Goal: Information Seeking & Learning: Learn about a topic

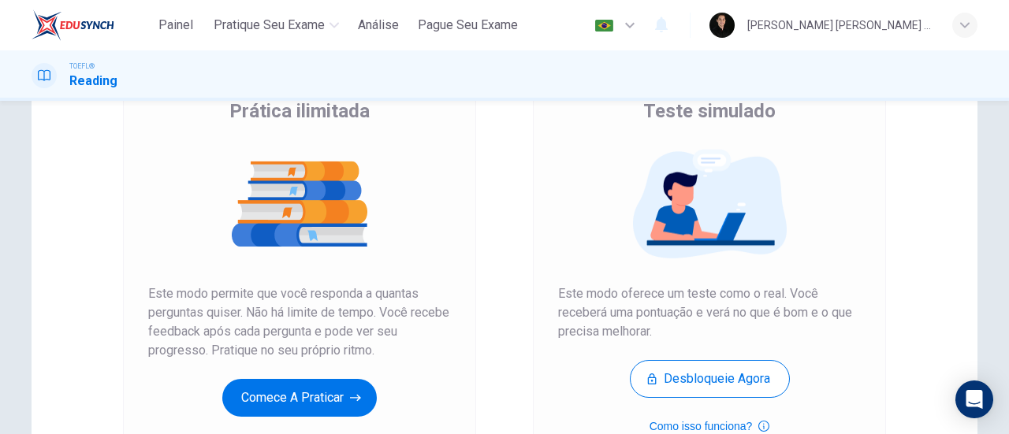
scroll to position [158, 0]
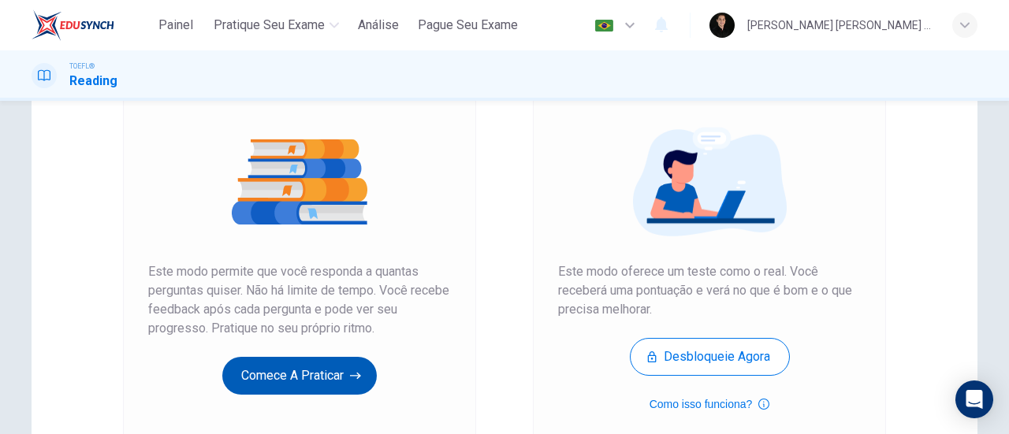
click at [307, 389] on button "Comece a praticar" at bounding box center [299, 376] width 154 height 38
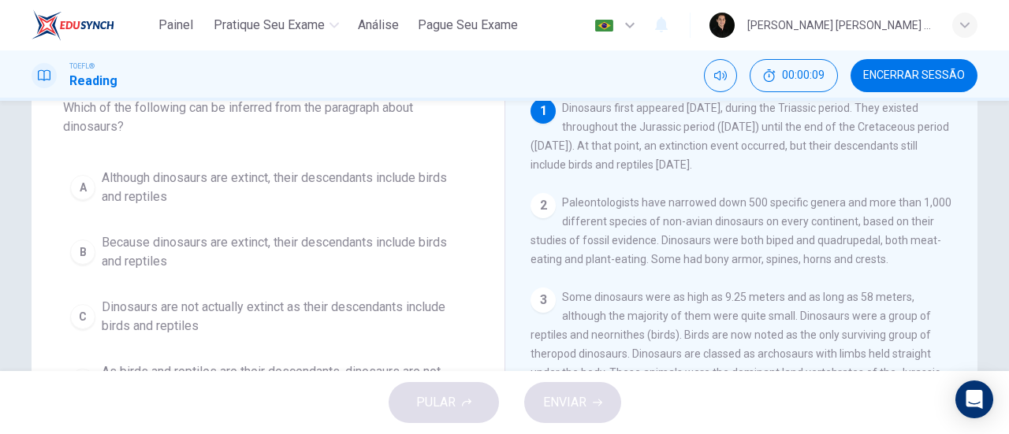
scroll to position [79, 0]
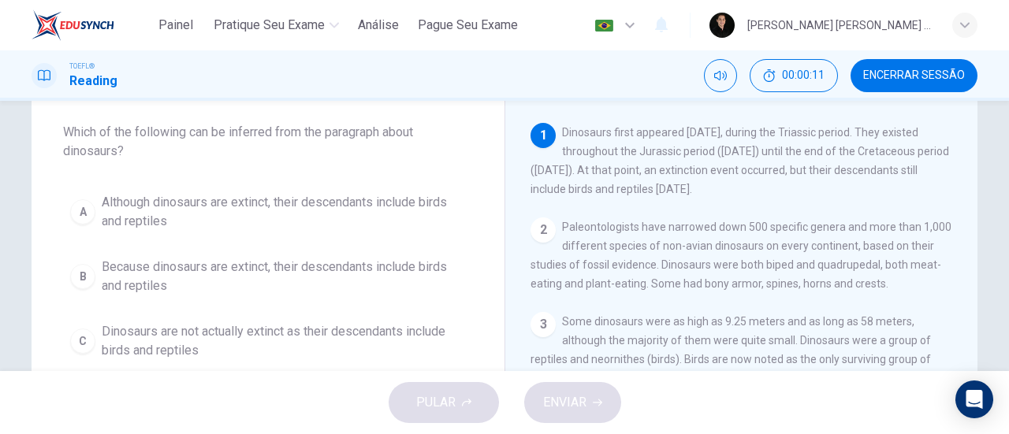
drag, startPoint x: 277, startPoint y: 136, endPoint x: 350, endPoint y: 134, distance: 73.3
click at [350, 134] on span "Which of the following can be inferred from the paragraph about dinosaurs?" at bounding box center [268, 142] width 410 height 38
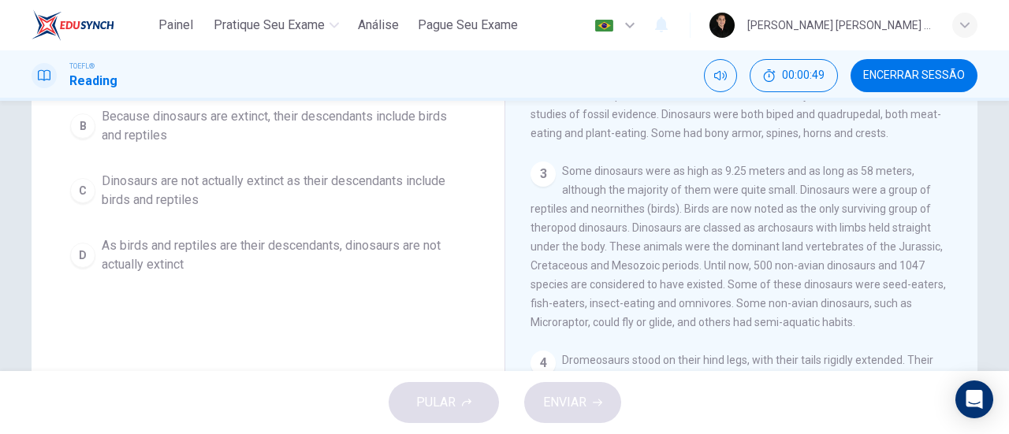
scroll to position [236, 0]
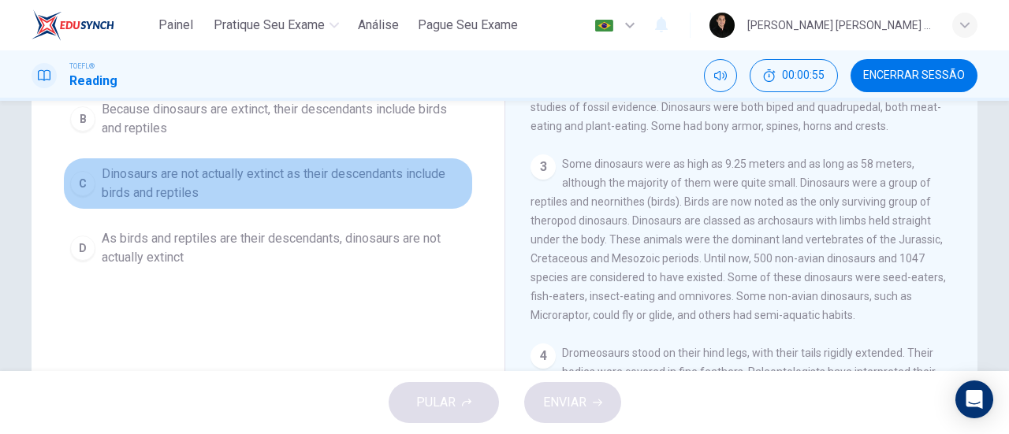
click at [170, 177] on span "Dinosaurs are not actually extinct as their descendants include birds and repti…" at bounding box center [284, 184] width 364 height 38
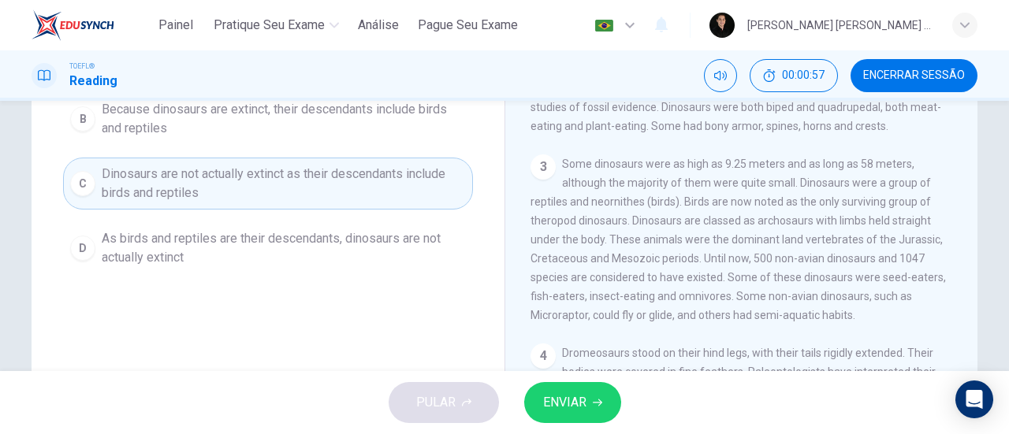
click at [579, 409] on span "ENVIAR" at bounding box center [564, 403] width 43 height 22
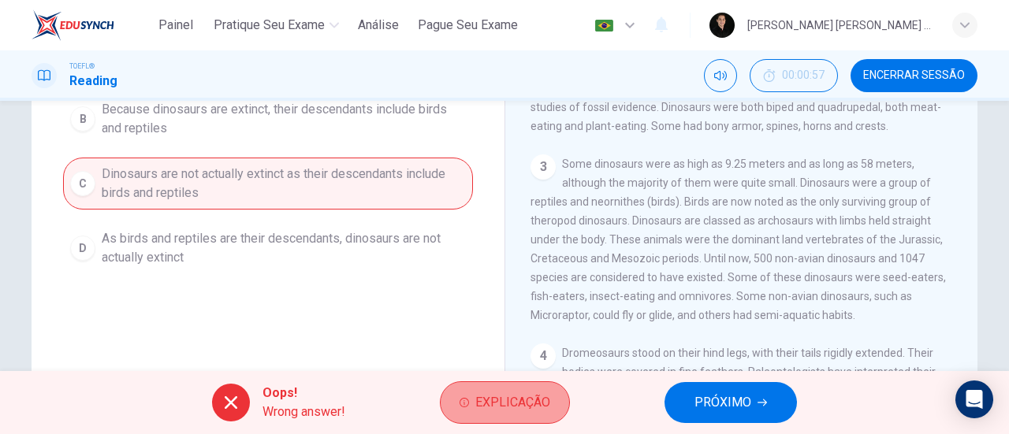
click at [497, 405] on span "Explicação" at bounding box center [512, 403] width 75 height 22
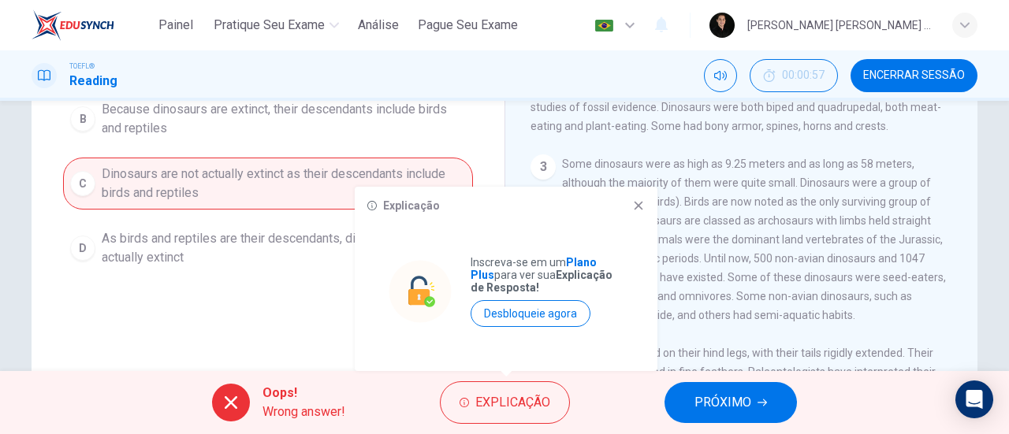
click at [631, 198] on div "Explicação Inscreva-se em um Plano Plus para ver sua Explicação de Resposta! De…" at bounding box center [506, 279] width 303 height 184
click at [630, 202] on div "Explicação" at bounding box center [505, 205] width 277 height 13
click at [633, 203] on icon at bounding box center [638, 205] width 13 height 13
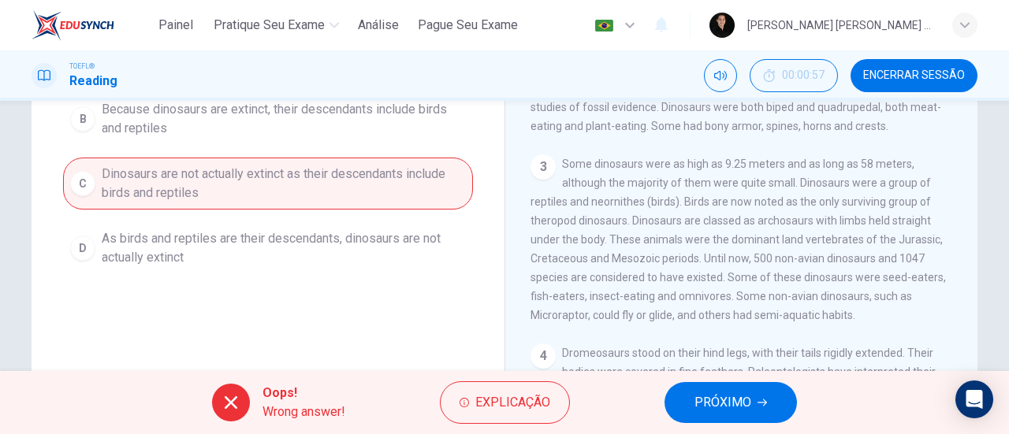
click at [224, 253] on div "A Although dinosaurs are extinct, their descendants include birds and reptiles …" at bounding box center [268, 151] width 410 height 246
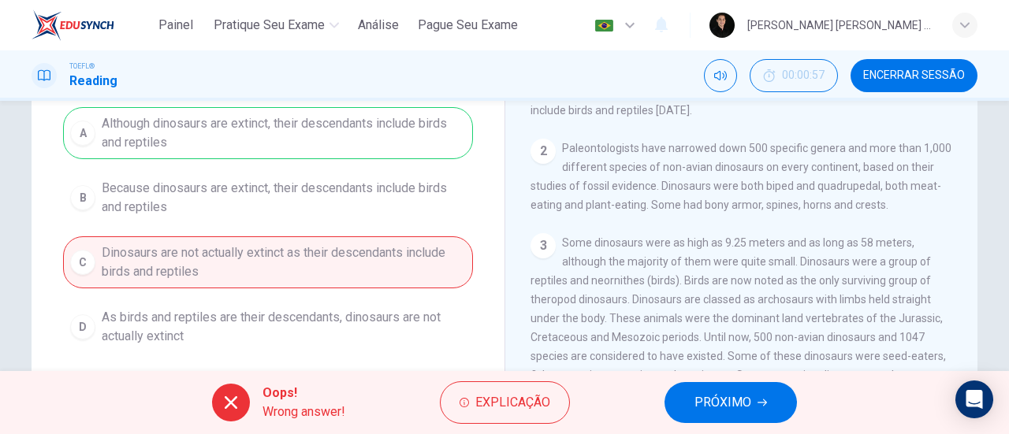
scroll to position [79, 0]
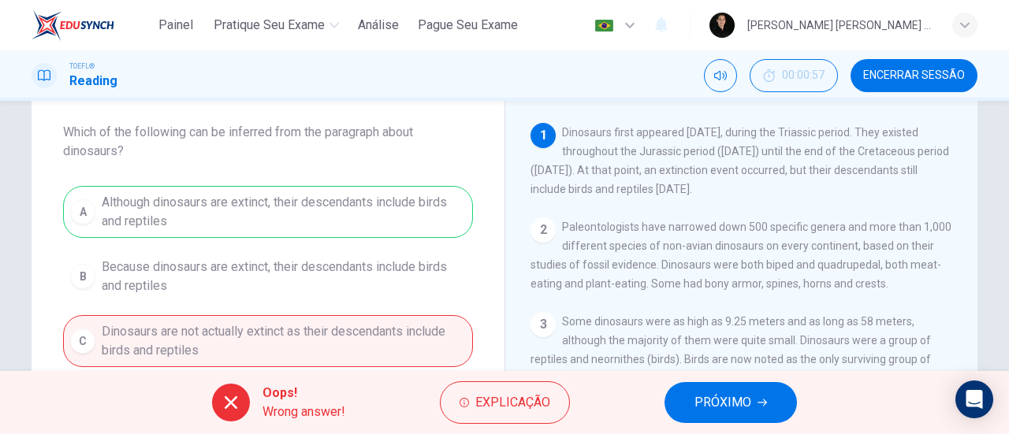
click at [164, 202] on div "A Although dinosaurs are extinct, their descendants include birds and reptiles …" at bounding box center [268, 309] width 410 height 246
drag, startPoint x: 164, startPoint y: 202, endPoint x: 298, endPoint y: 210, distance: 134.3
click at [298, 210] on div "A Although dinosaurs are extinct, their descendants include birds and reptiles …" at bounding box center [268, 309] width 410 height 246
drag, startPoint x: 151, startPoint y: 218, endPoint x: 101, endPoint y: 201, distance: 53.1
click at [102, 201] on div "A Although dinosaurs are extinct, their descendants include birds and reptiles …" at bounding box center [268, 309] width 410 height 246
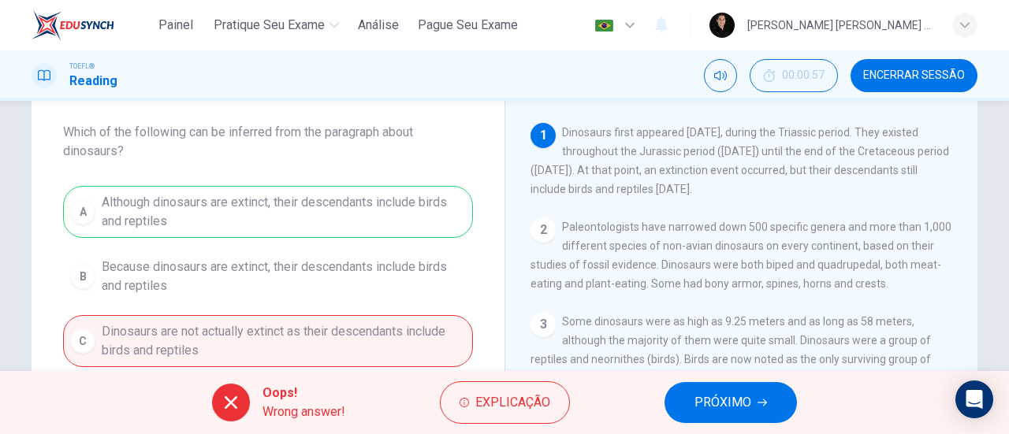
drag, startPoint x: 101, startPoint y: 201, endPoint x: 188, endPoint y: 217, distance: 88.1
click at [187, 217] on div "A Although dinosaurs are extinct, their descendants include birds and reptiles …" at bounding box center [268, 309] width 410 height 246
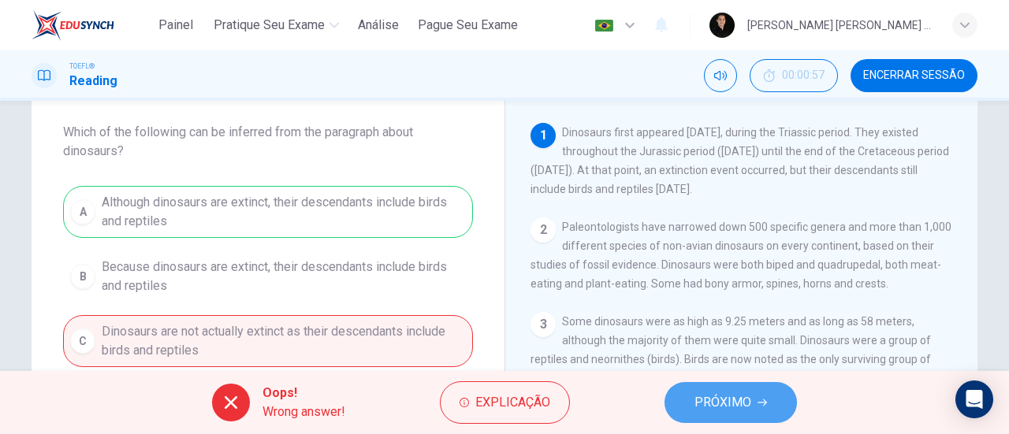
click at [755, 401] on button "PRÓXIMO" at bounding box center [730, 402] width 132 height 41
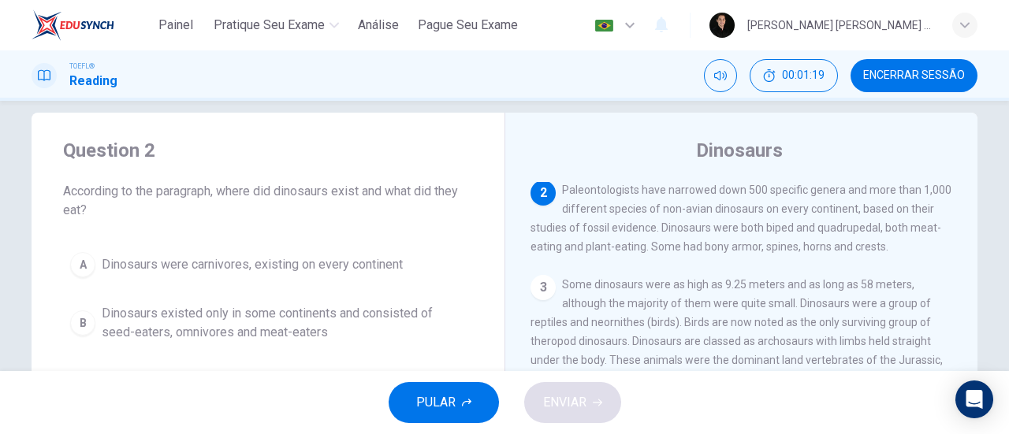
scroll to position [0, 0]
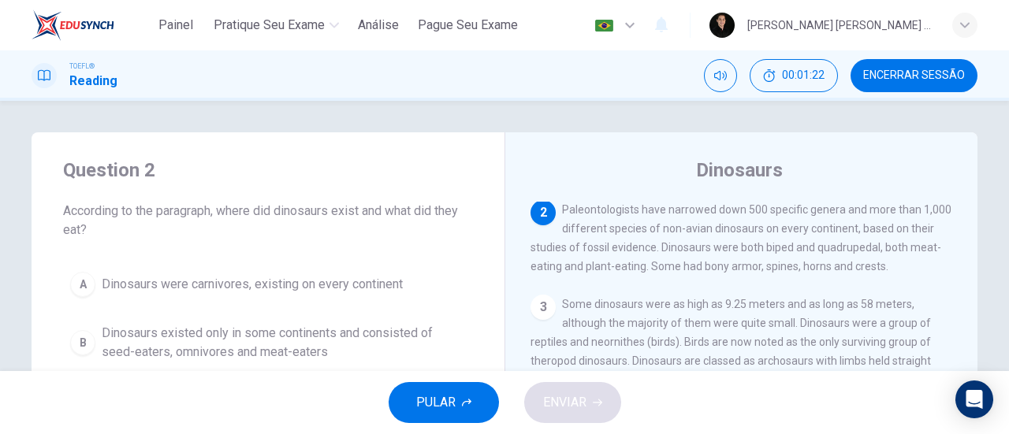
drag, startPoint x: 744, startPoint y: 212, endPoint x: 887, endPoint y: 207, distance: 143.5
click at [887, 207] on span "Paleontologists have narrowed down 500 specific genera and more than 1,000 diff…" at bounding box center [740, 237] width 421 height 69
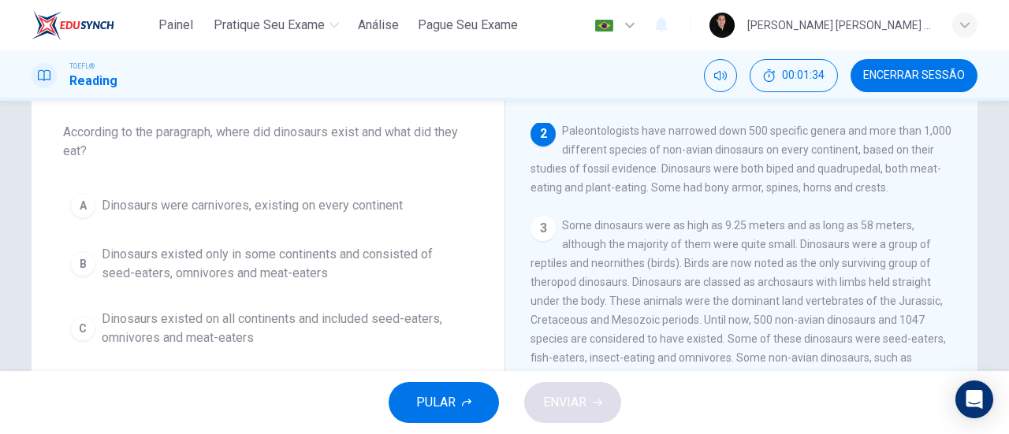
scroll to position [158, 0]
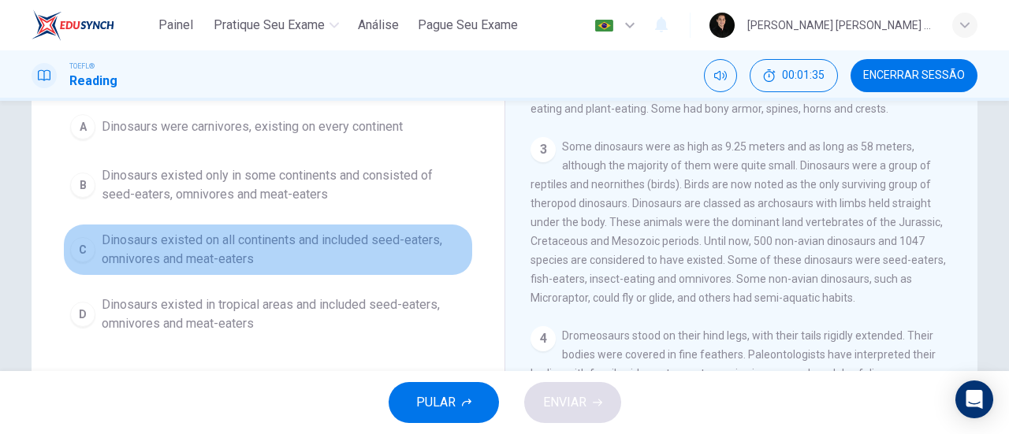
click at [184, 232] on span "Dinosaurs existed on all continents and included seed-eaters, omnivores and mea…" at bounding box center [284, 250] width 364 height 38
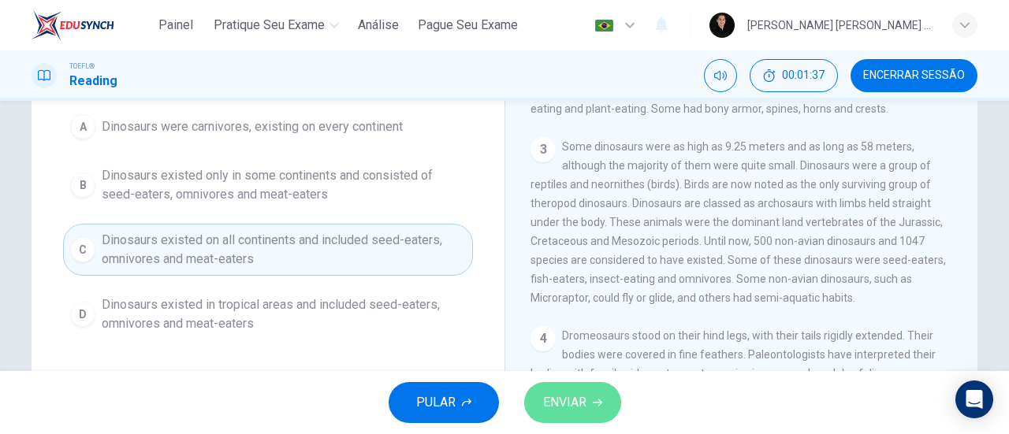
click at [555, 396] on span "ENVIAR" at bounding box center [564, 403] width 43 height 22
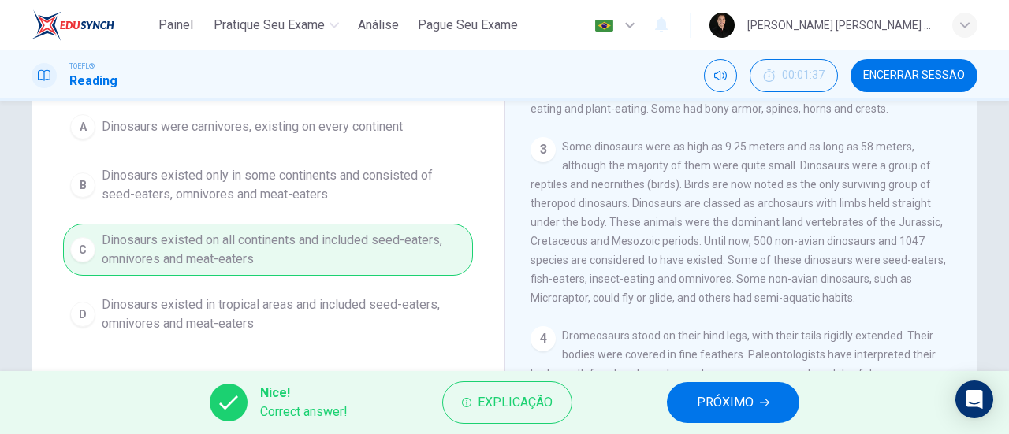
click at [738, 412] on span "PRÓXIMO" at bounding box center [725, 403] width 57 height 22
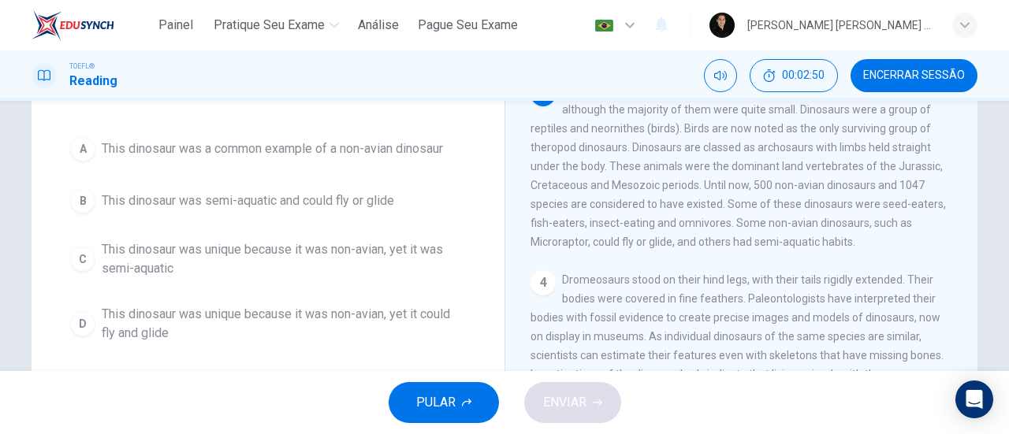
scroll to position [139, 0]
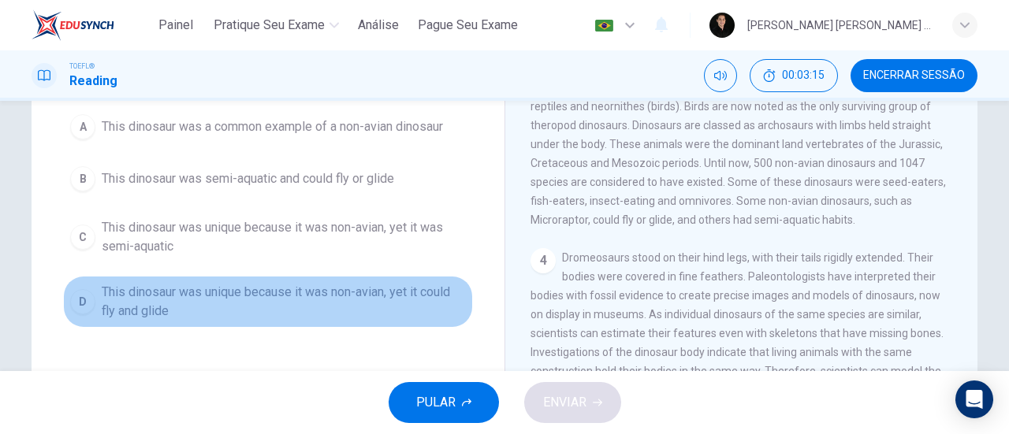
click at [72, 309] on div "D" at bounding box center [82, 301] width 25 height 25
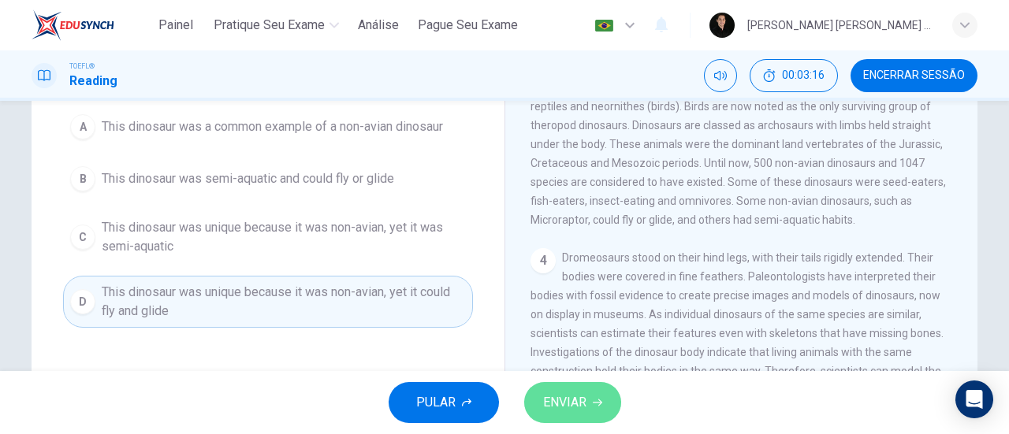
click at [564, 407] on span "ENVIAR" at bounding box center [564, 403] width 43 height 22
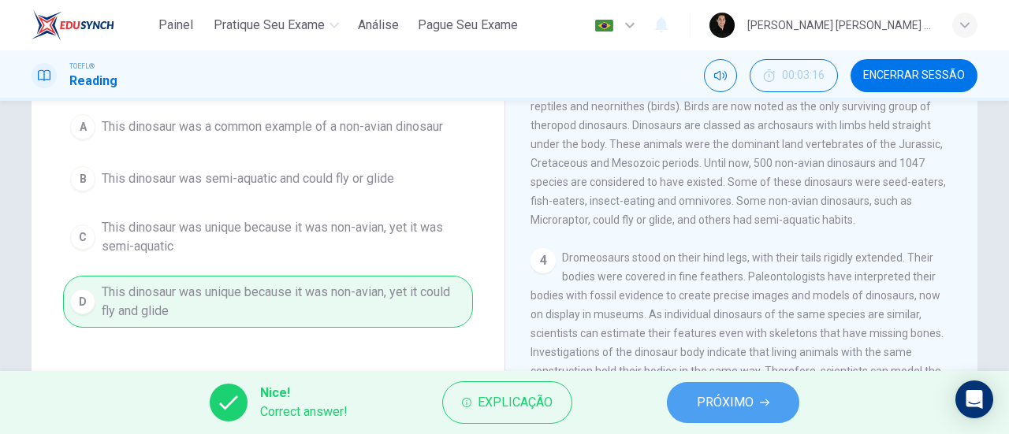
click at [705, 408] on span "PRÓXIMO" at bounding box center [725, 403] width 57 height 22
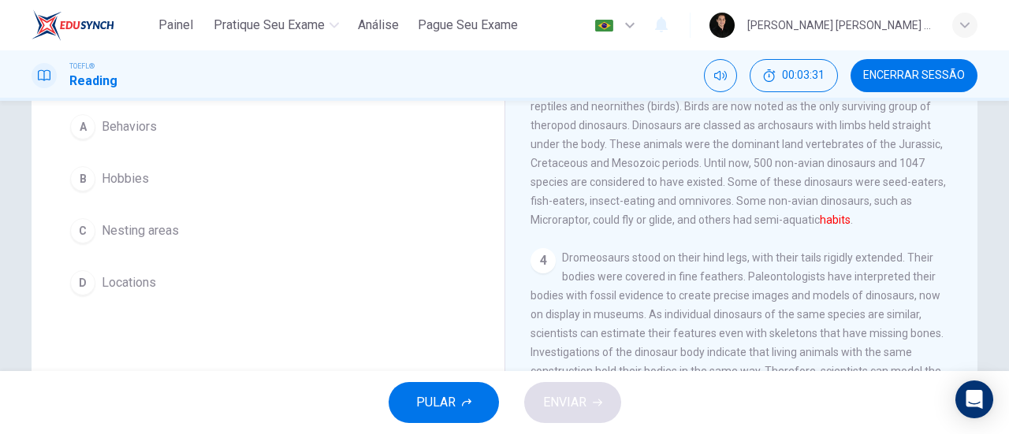
click at [126, 174] on span "Hobbies" at bounding box center [125, 178] width 47 height 19
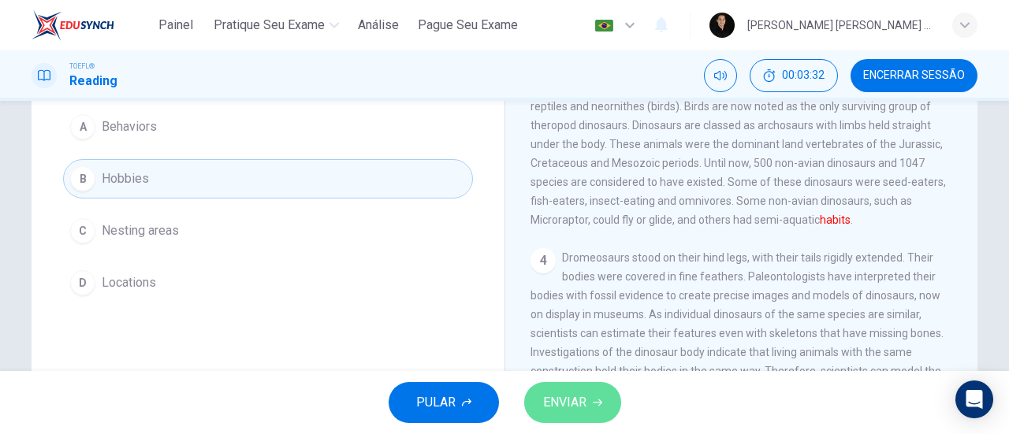
click at [585, 415] on button "ENVIAR" at bounding box center [572, 402] width 97 height 41
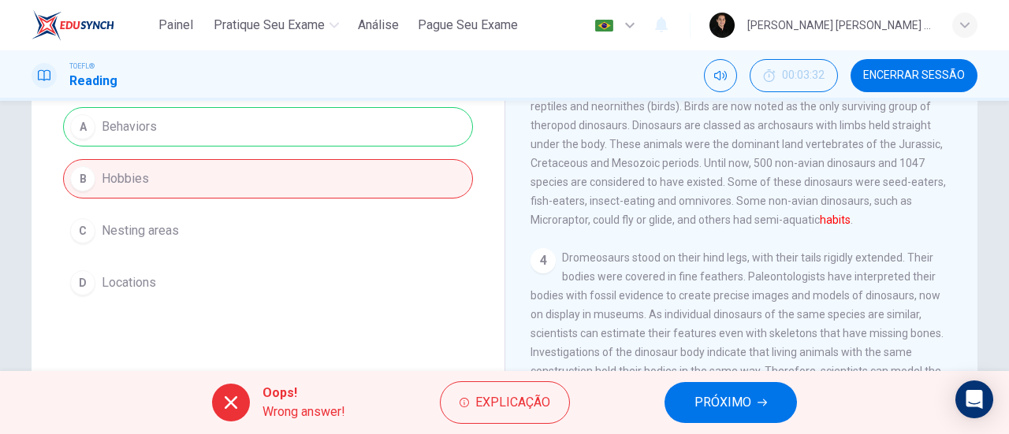
scroll to position [60, 0]
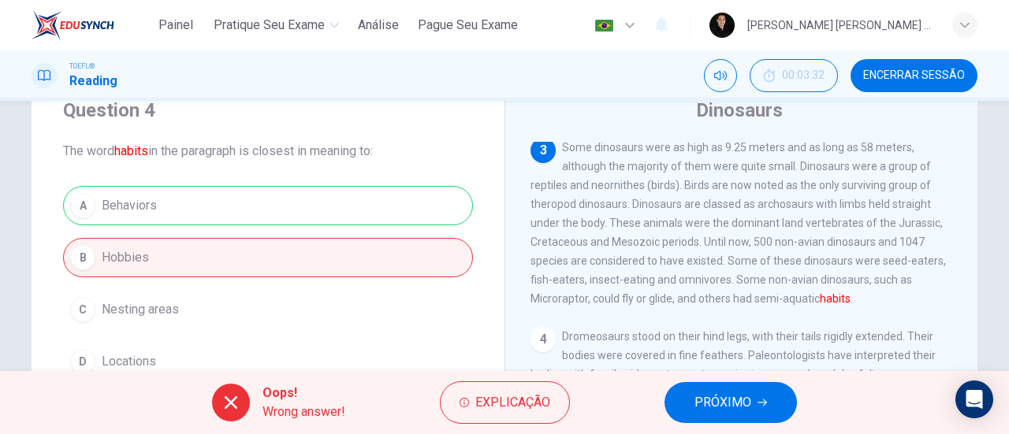
drag, startPoint x: 150, startPoint y: 206, endPoint x: 110, endPoint y: 201, distance: 40.5
click at [110, 201] on div "A Behaviors B Hobbies C Nesting areas D Locations" at bounding box center [268, 283] width 410 height 195
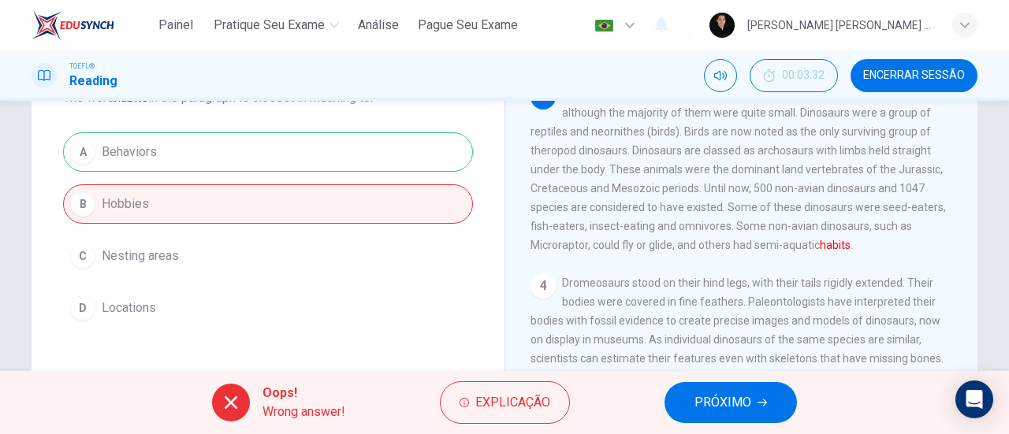
scroll to position [139, 0]
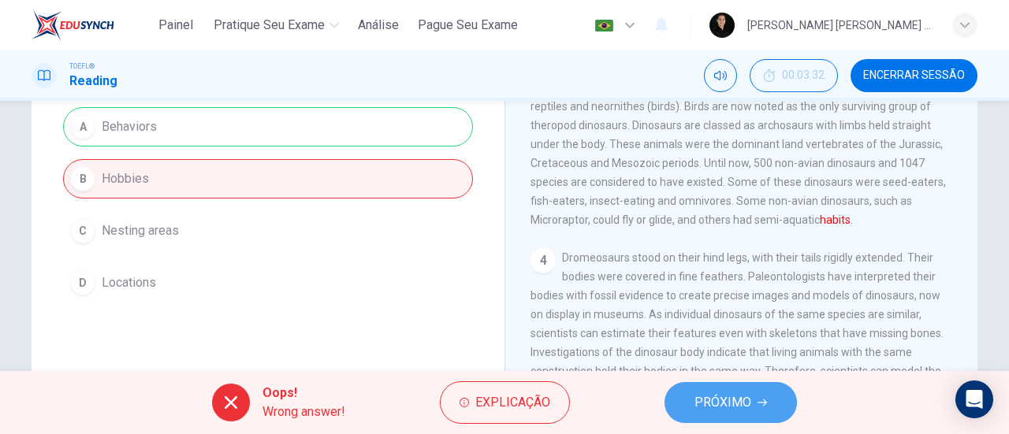
click at [765, 414] on button "PRÓXIMO" at bounding box center [730, 402] width 132 height 41
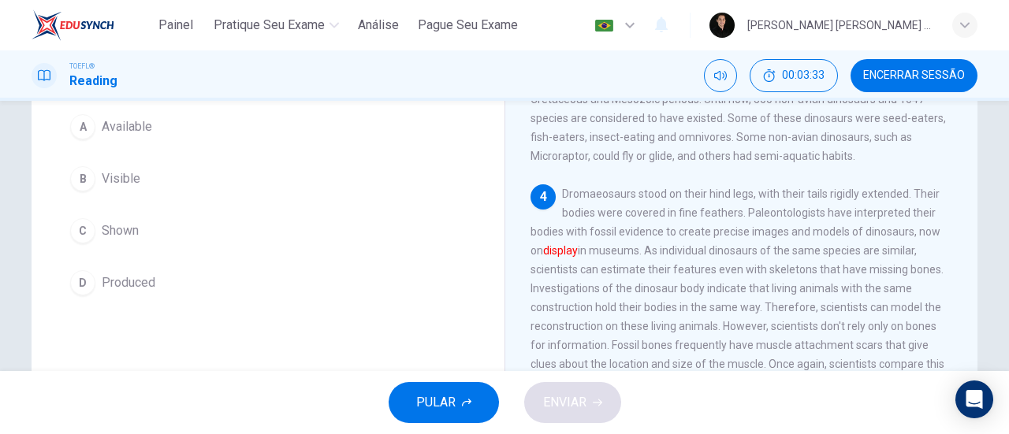
scroll to position [227, 0]
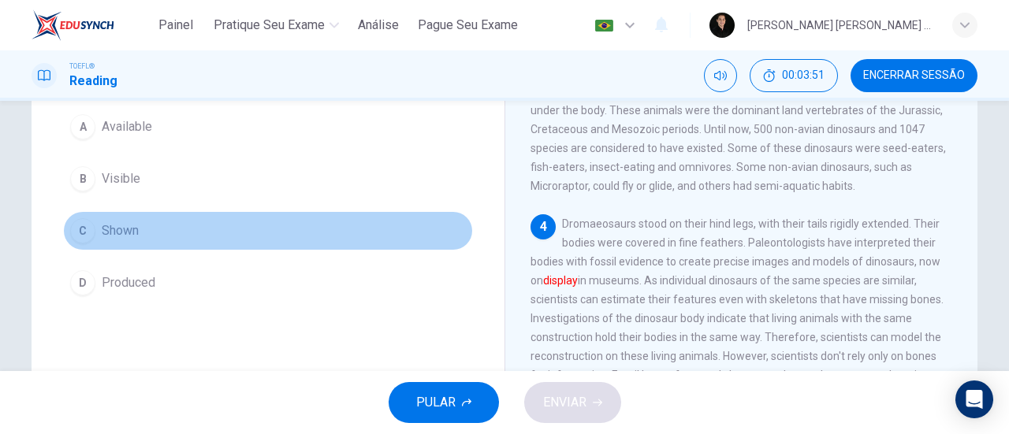
click at [102, 233] on span "Shown" at bounding box center [120, 230] width 37 height 19
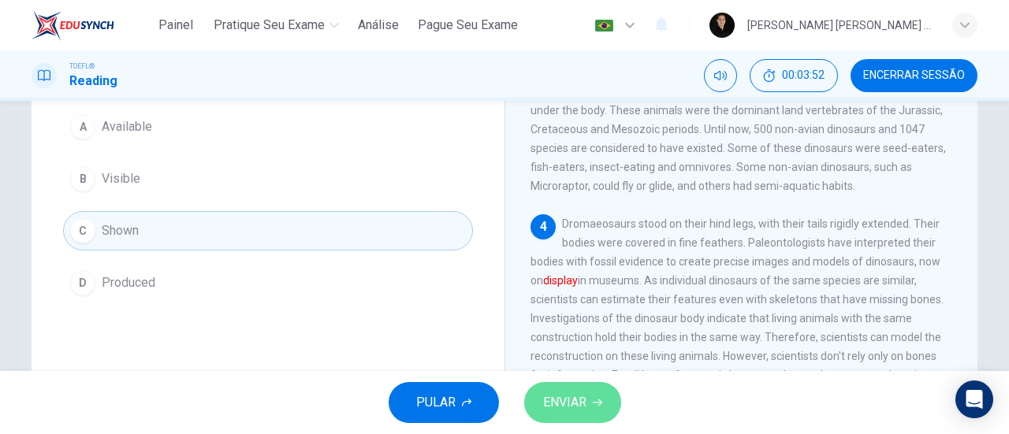
click at [604, 394] on button "ENVIAR" at bounding box center [572, 402] width 97 height 41
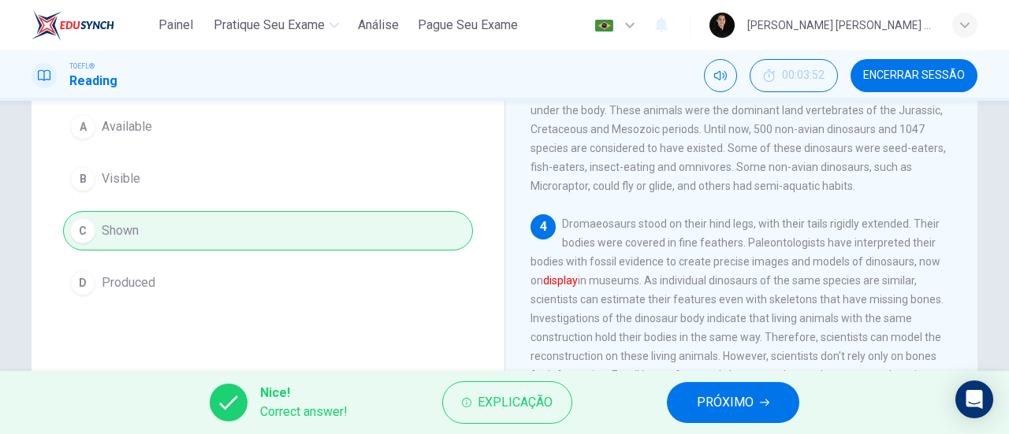
click at [743, 402] on span "PRÓXIMO" at bounding box center [725, 403] width 57 height 22
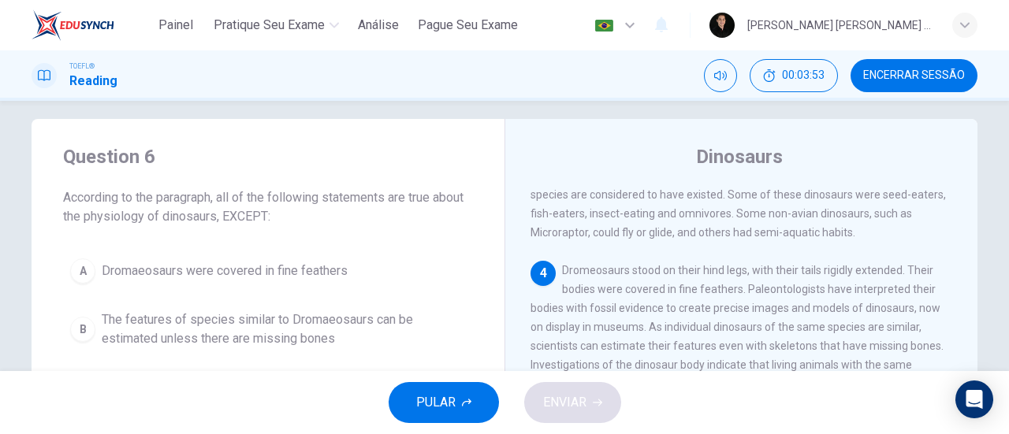
scroll to position [0, 0]
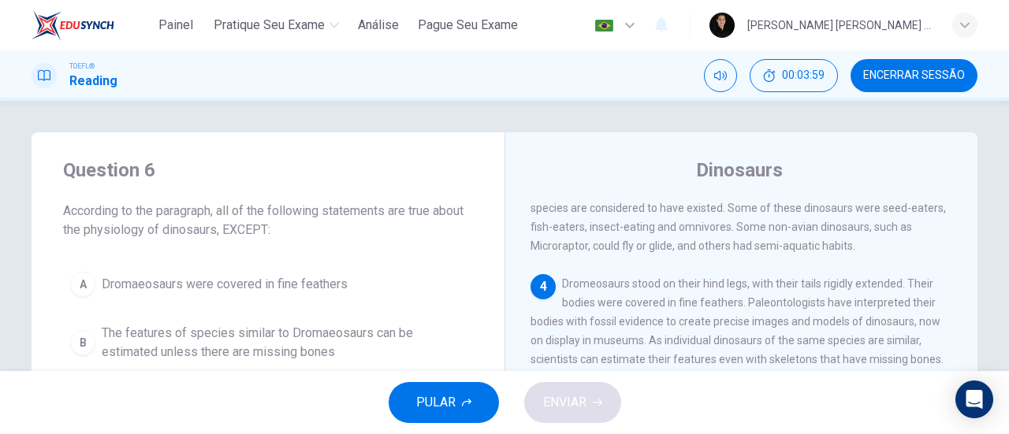
drag, startPoint x: 84, startPoint y: 216, endPoint x: 209, endPoint y: 220, distance: 125.4
click at [209, 220] on span "According to the paragraph, all of the following statements are true about the …" at bounding box center [268, 221] width 410 height 38
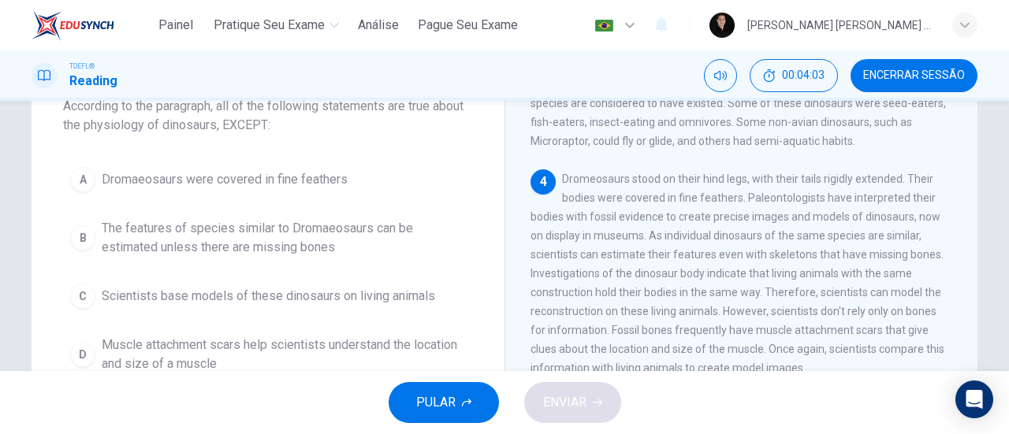
scroll to position [158, 0]
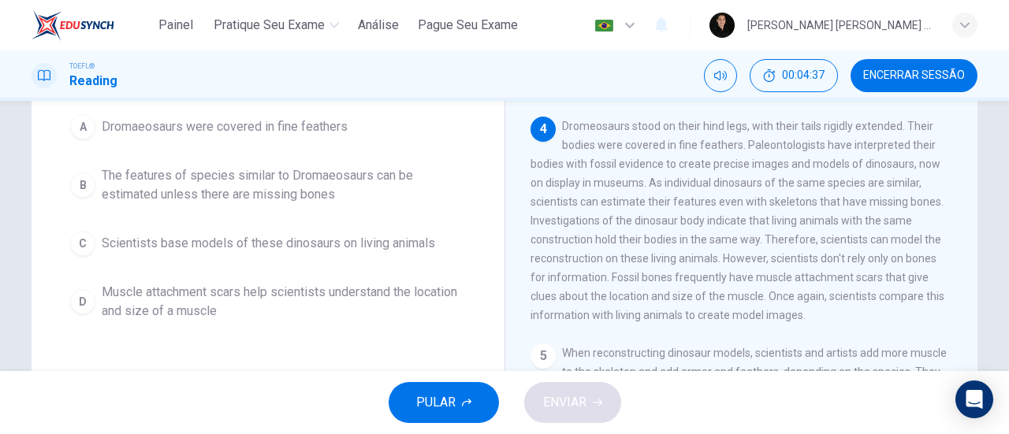
drag, startPoint x: 576, startPoint y: 209, endPoint x: 692, endPoint y: 209, distance: 115.9
click at [692, 209] on span "Dromeosaurs stood on their hind legs, with their tails rigidly extended. Their …" at bounding box center [737, 221] width 414 height 202
click at [154, 182] on span "The features of species similar to Dromaeosaurs can be estimated unless there a…" at bounding box center [284, 185] width 364 height 38
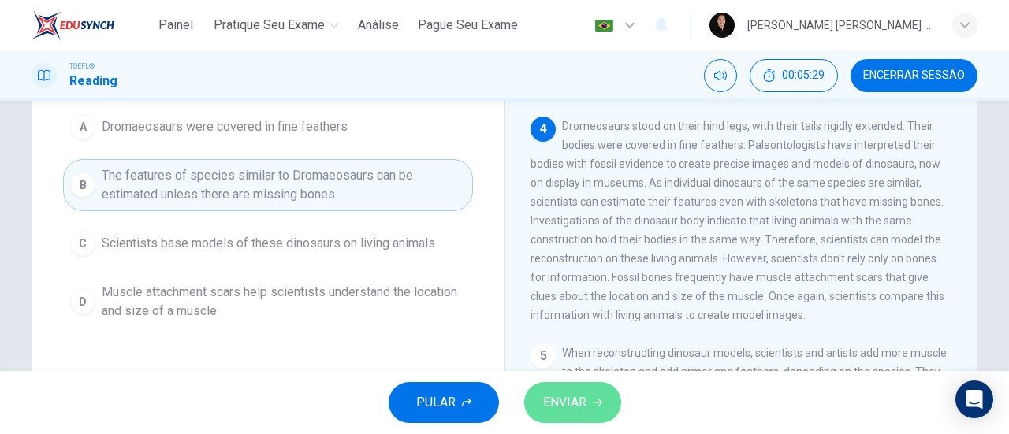
click at [596, 407] on icon "button" at bounding box center [597, 402] width 9 height 9
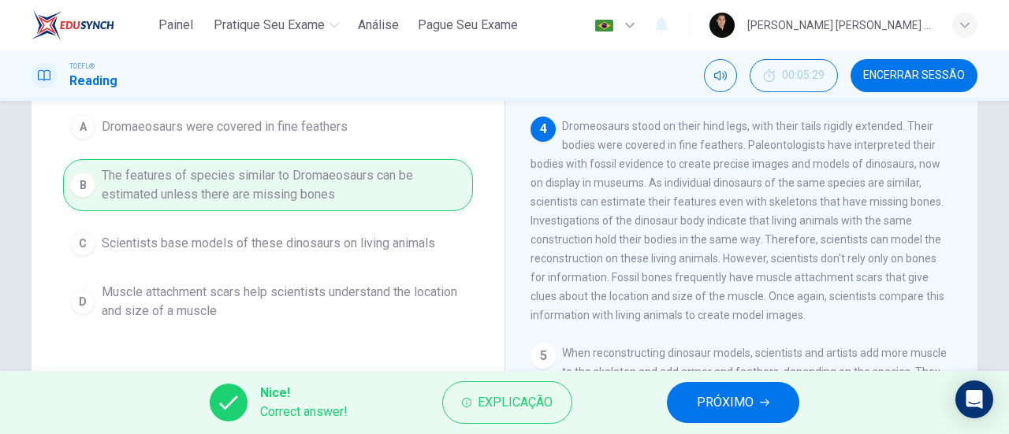
click at [755, 404] on button "PRÓXIMO" at bounding box center [733, 402] width 132 height 41
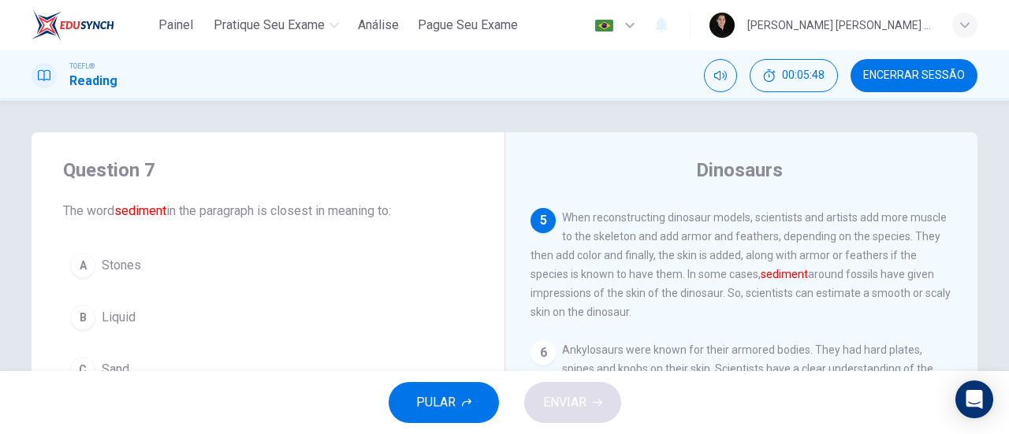
scroll to position [79, 0]
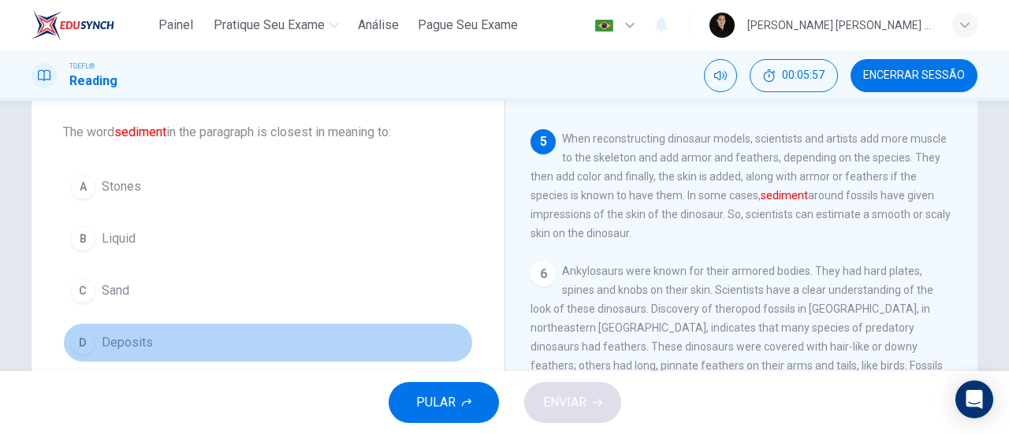
click at [136, 346] on span "Deposits" at bounding box center [127, 342] width 51 height 19
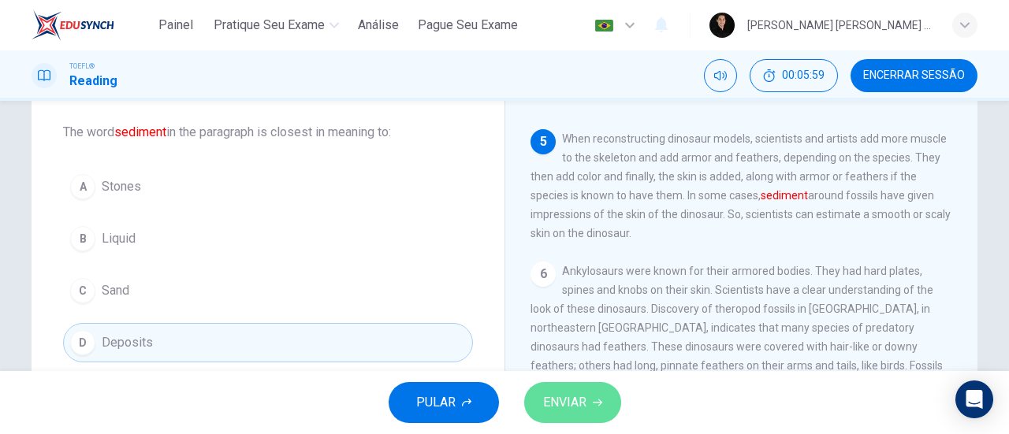
click at [554, 395] on span "ENVIAR" at bounding box center [564, 403] width 43 height 22
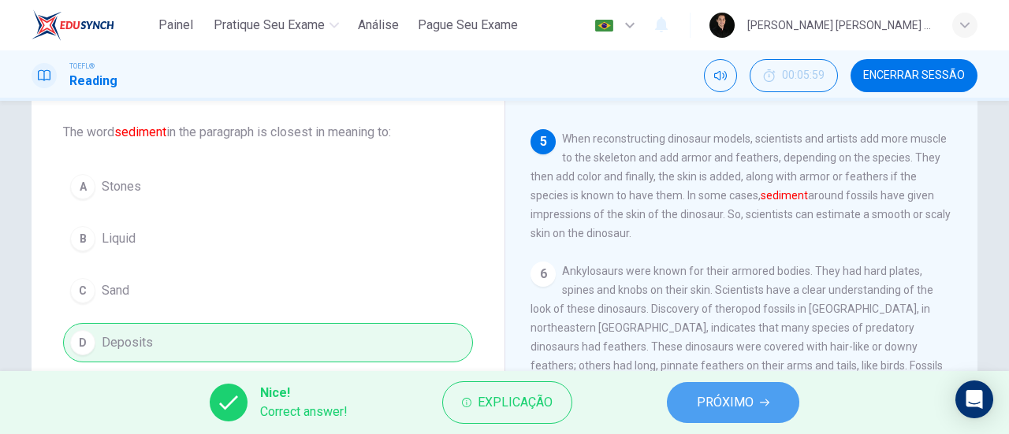
click at [692, 399] on button "PRÓXIMO" at bounding box center [733, 402] width 132 height 41
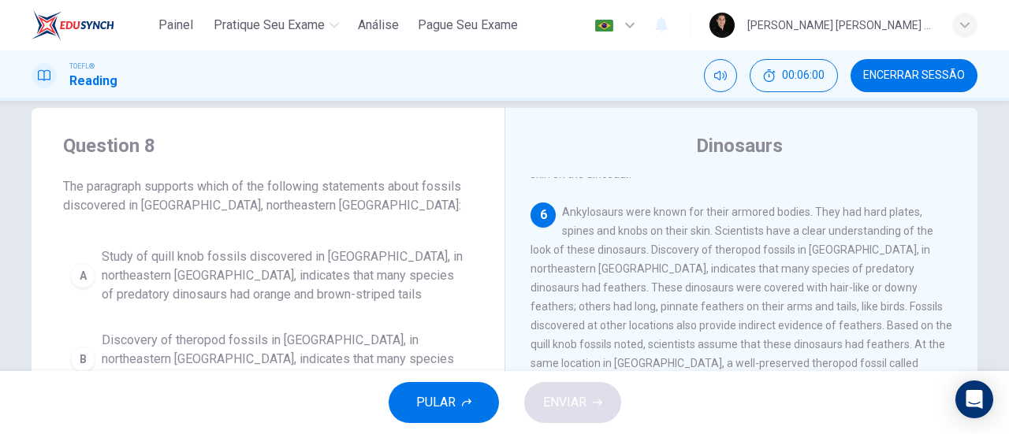
scroll to position [0, 0]
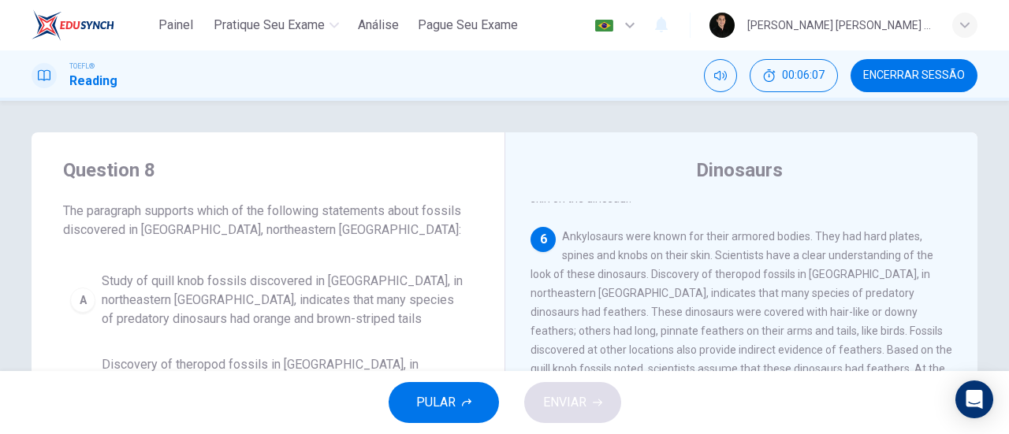
drag, startPoint x: 117, startPoint y: 214, endPoint x: 288, endPoint y: 215, distance: 171.0
click at [288, 215] on span "The paragraph supports which of the following statements about fossils discover…" at bounding box center [268, 221] width 410 height 38
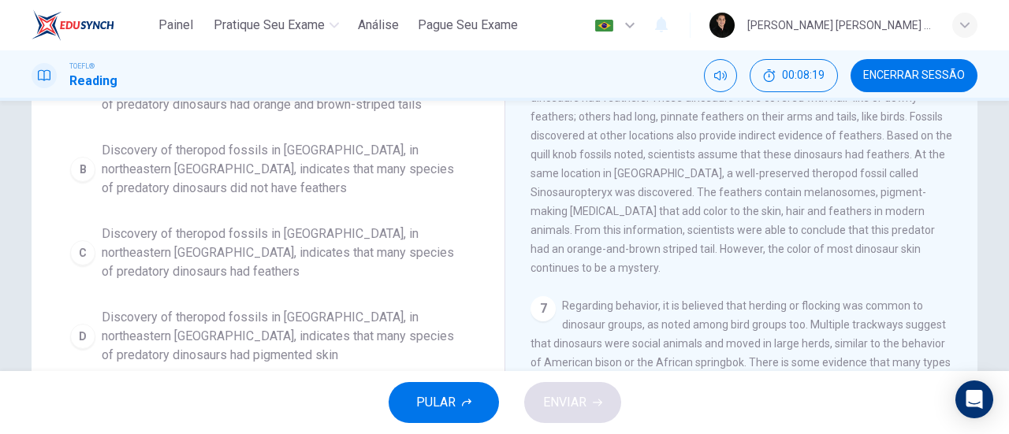
scroll to position [236, 0]
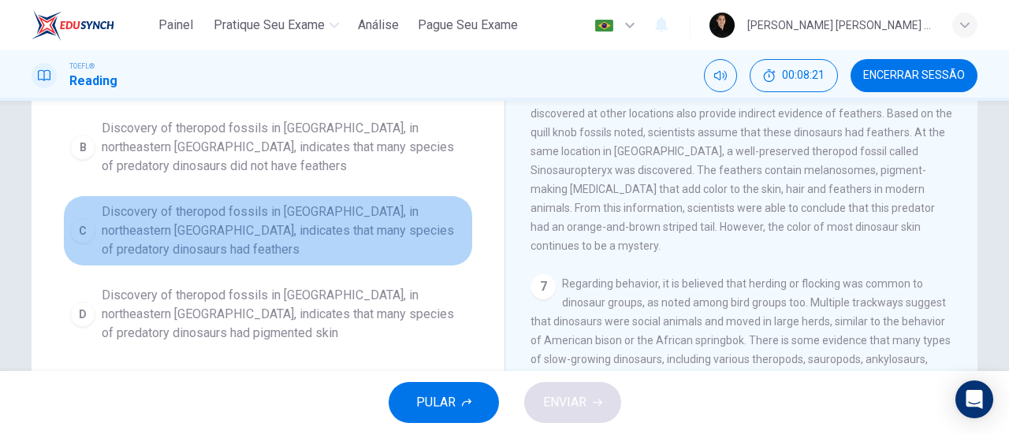
click at [339, 228] on span "Discovery of theropod fossils in [GEOGRAPHIC_DATA], in northeastern [GEOGRAPHIC…" at bounding box center [284, 231] width 364 height 57
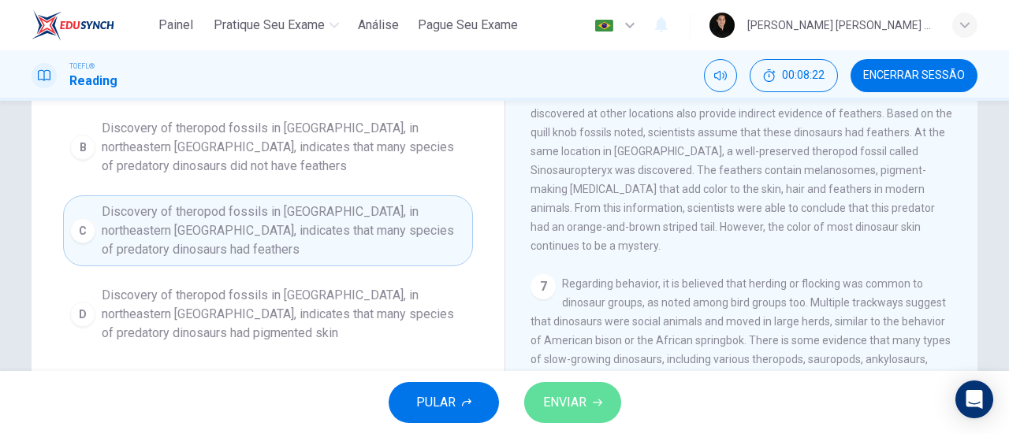
click at [555, 402] on span "ENVIAR" at bounding box center [564, 403] width 43 height 22
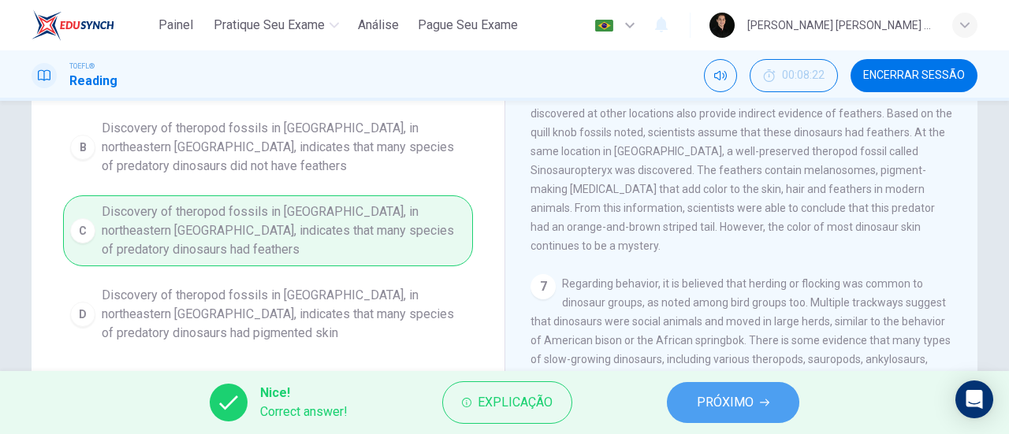
click at [776, 414] on button "PRÓXIMO" at bounding box center [733, 402] width 132 height 41
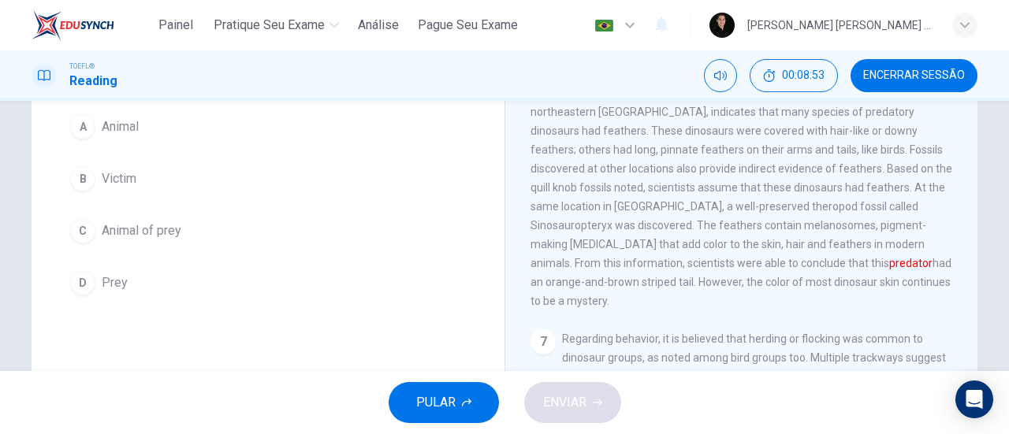
scroll to position [60, 0]
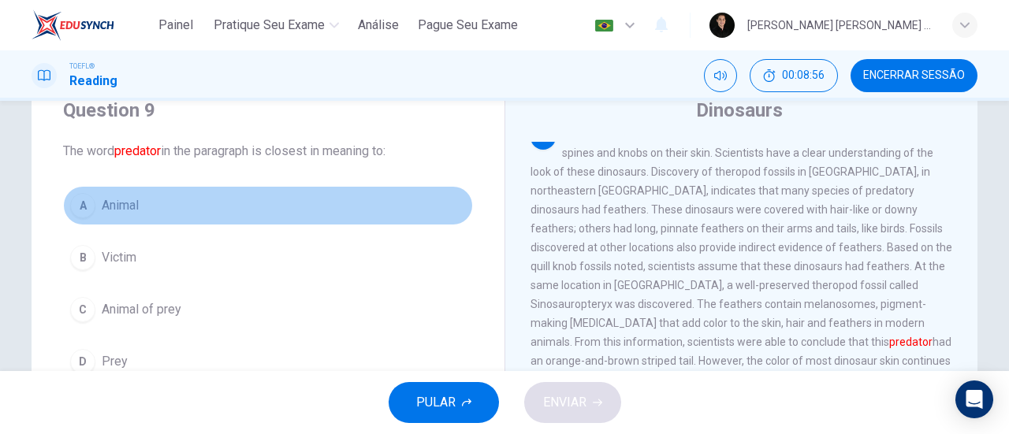
click at [106, 189] on button "A Animal" at bounding box center [268, 205] width 410 height 39
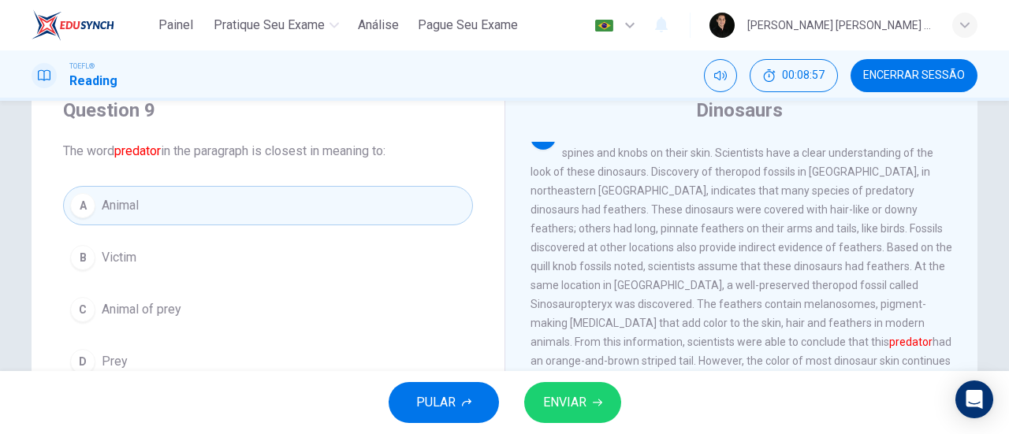
click at [582, 405] on span "ENVIAR" at bounding box center [564, 403] width 43 height 22
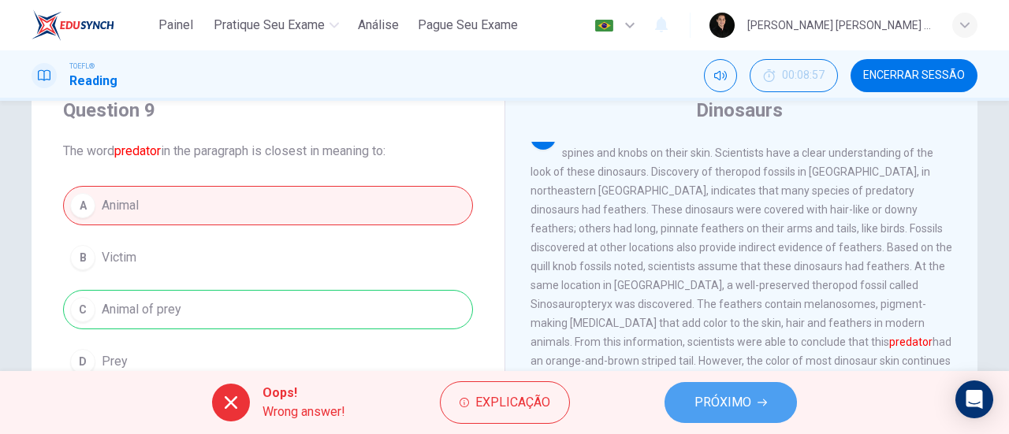
click at [761, 407] on icon "button" at bounding box center [761, 402] width 9 height 9
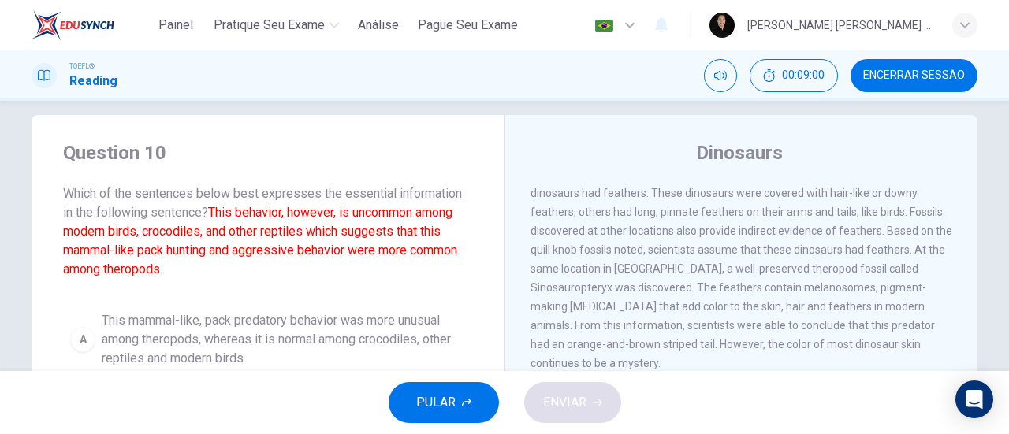
scroll to position [0, 0]
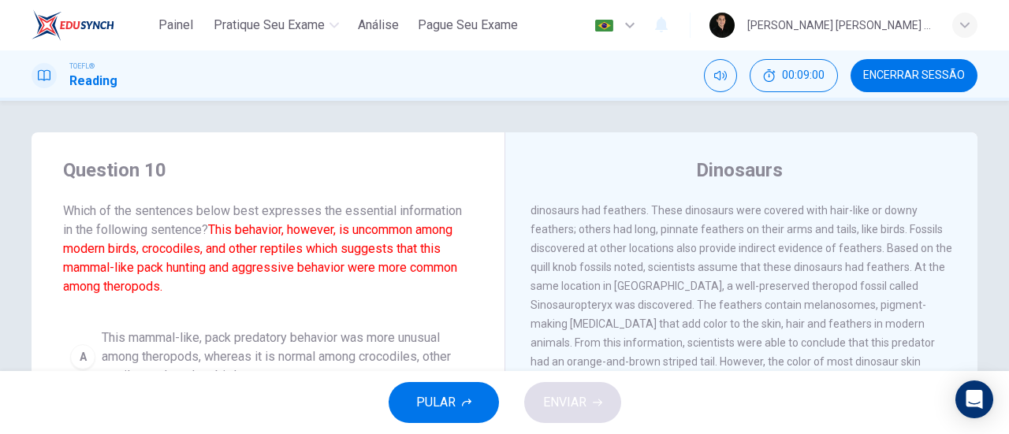
click at [309, 192] on div "Question 10 Which of the sentences below best expresses the essential informati…" at bounding box center [268, 227] width 410 height 139
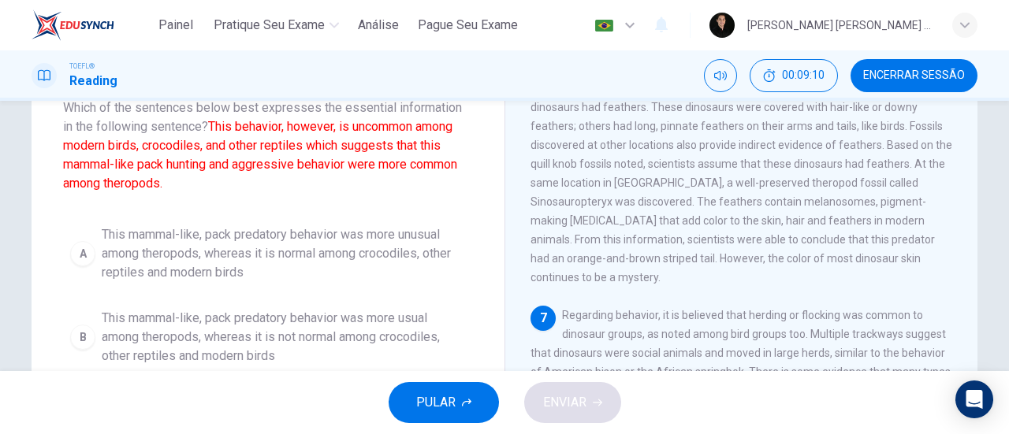
scroll to position [104, 0]
drag, startPoint x: 221, startPoint y: 164, endPoint x: 304, endPoint y: 163, distance: 83.5
click at [304, 163] on font "This behavior, however, is uncommon among modern birds, crocodiles, and other r…" at bounding box center [260, 154] width 394 height 72
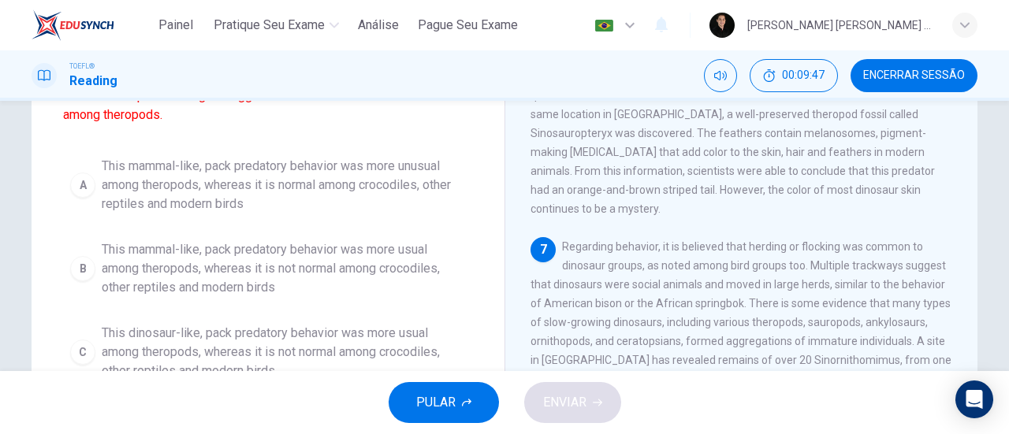
scroll to position [262, 0]
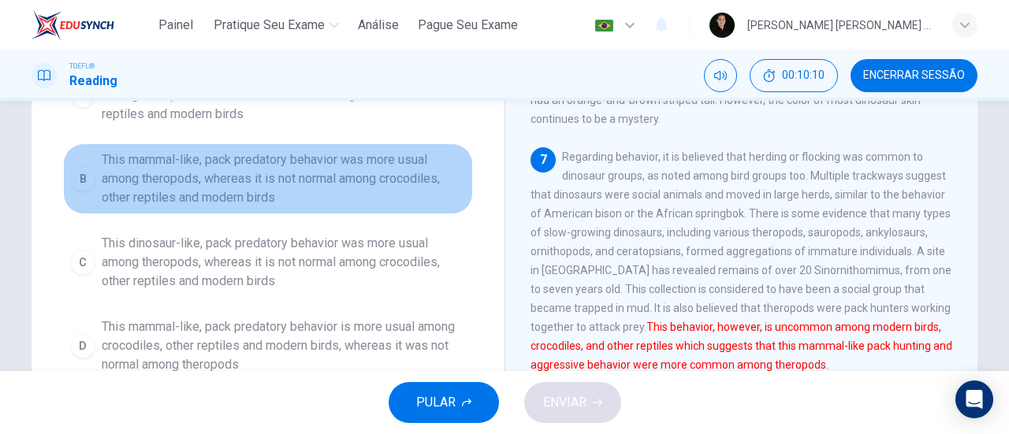
click at [151, 173] on span "This mammal-like, pack predatory behavior was more usual among theropods, where…" at bounding box center [284, 179] width 364 height 57
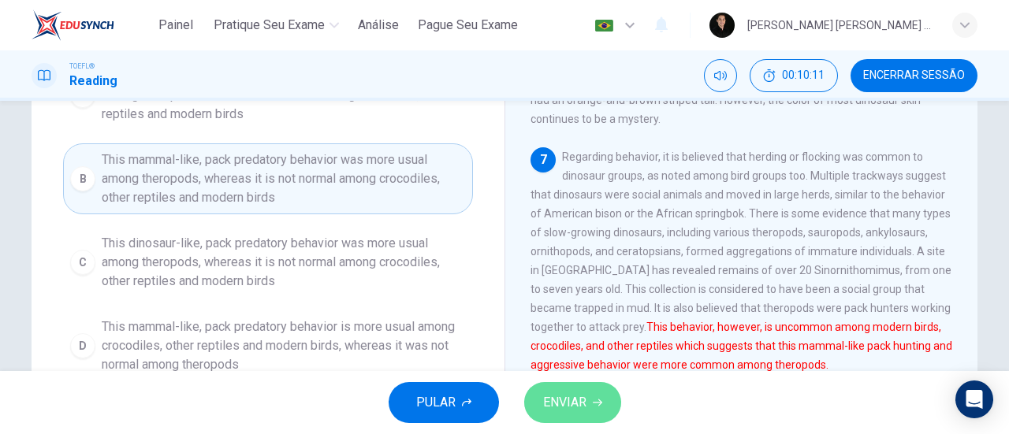
click at [569, 406] on span "ENVIAR" at bounding box center [564, 403] width 43 height 22
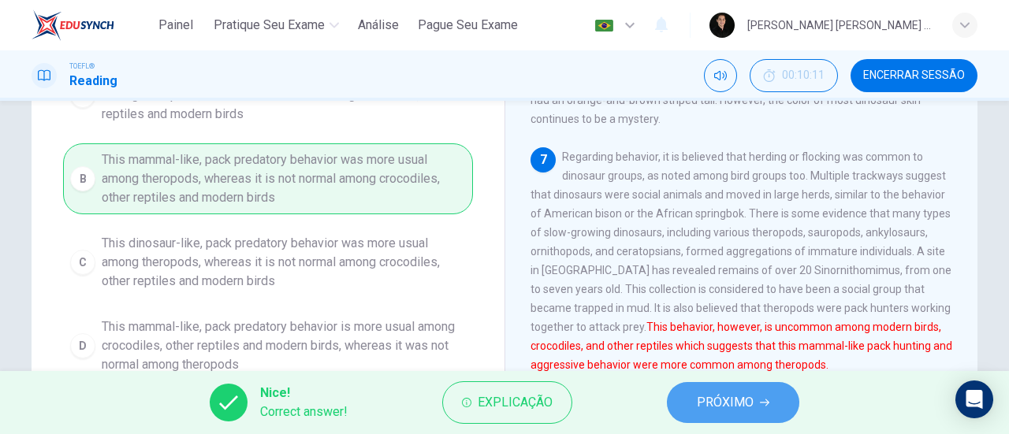
click at [761, 407] on button "PRÓXIMO" at bounding box center [733, 402] width 132 height 41
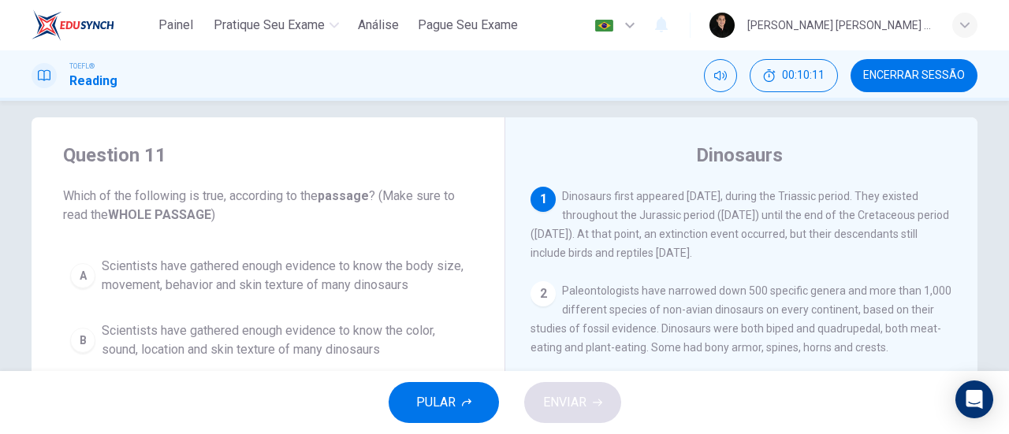
scroll to position [0, 0]
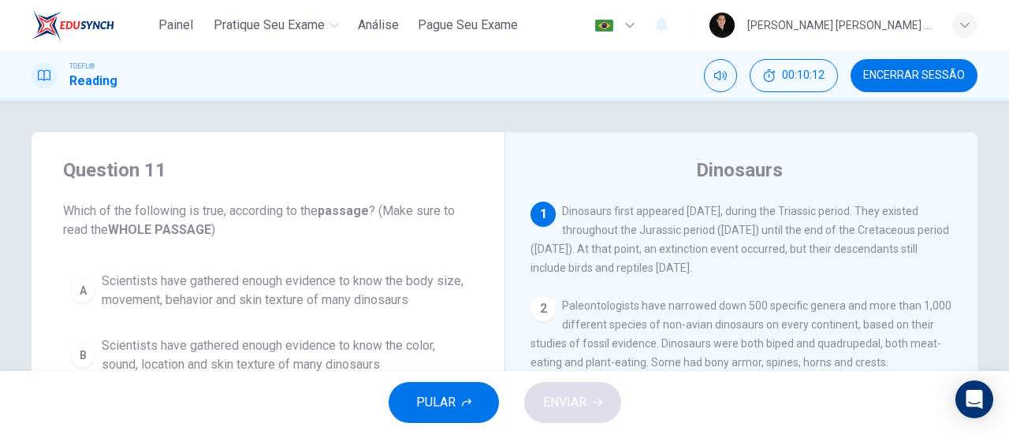
click at [905, 83] on button "Encerrar Sessão" at bounding box center [913, 75] width 127 height 33
